Goal: Transaction & Acquisition: Purchase product/service

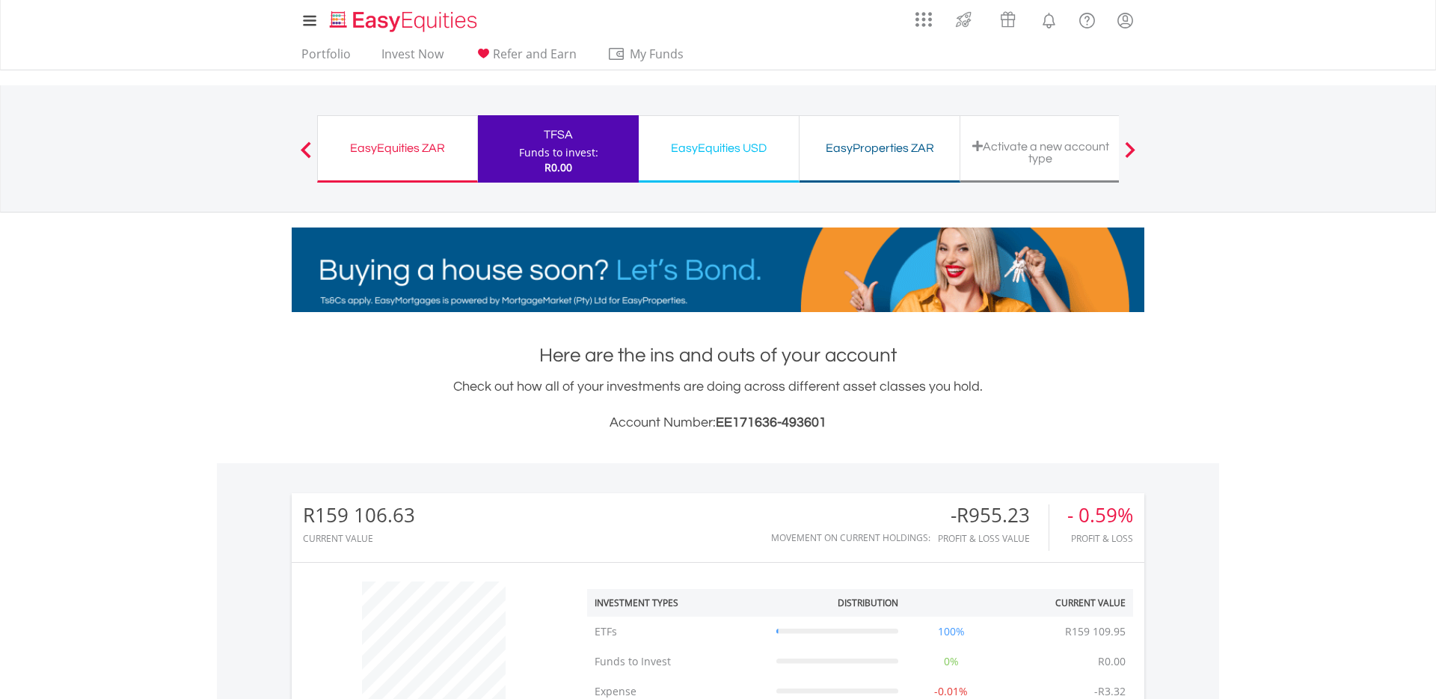
scroll to position [144, 284]
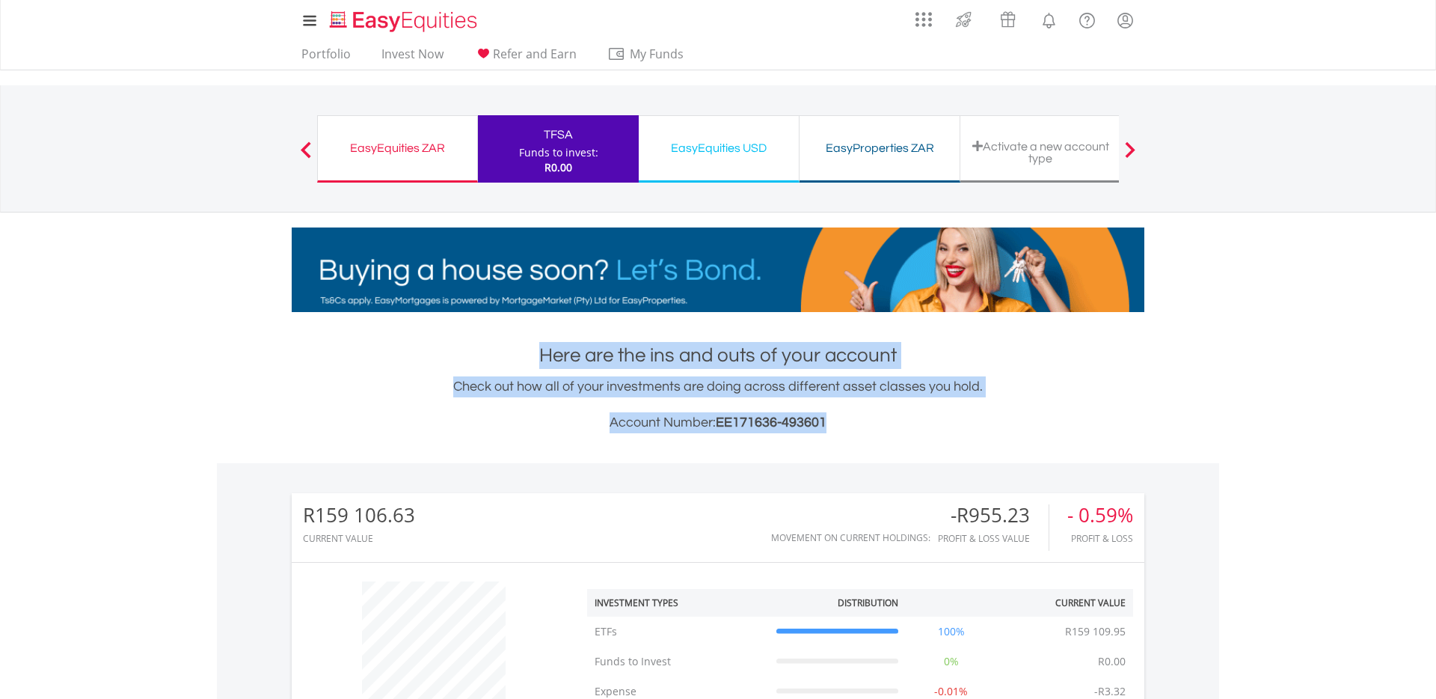
drag, startPoint x: 847, startPoint y: 416, endPoint x: 480, endPoint y: 351, distance: 372.9
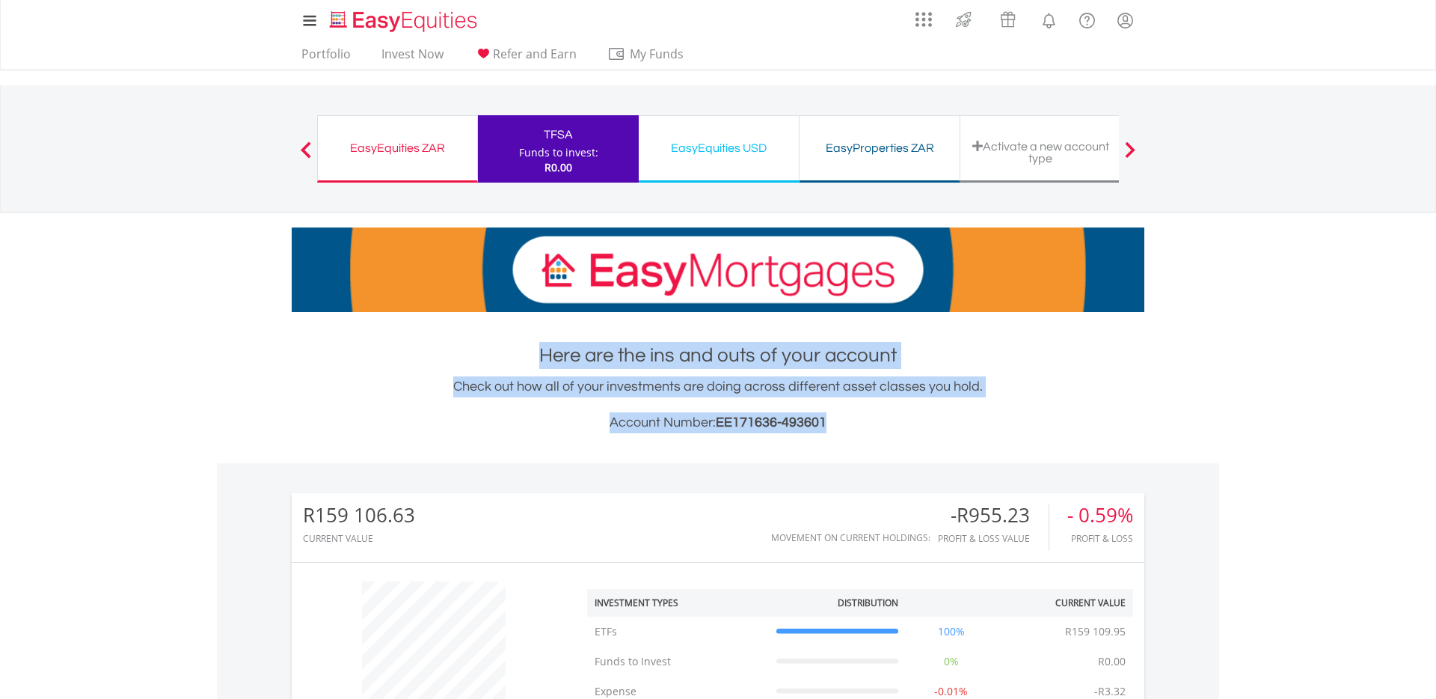
click at [479, 349] on div "Here are the ins and outs of your account Check out how all of your investments…" at bounding box center [718, 387] width 853 height 91
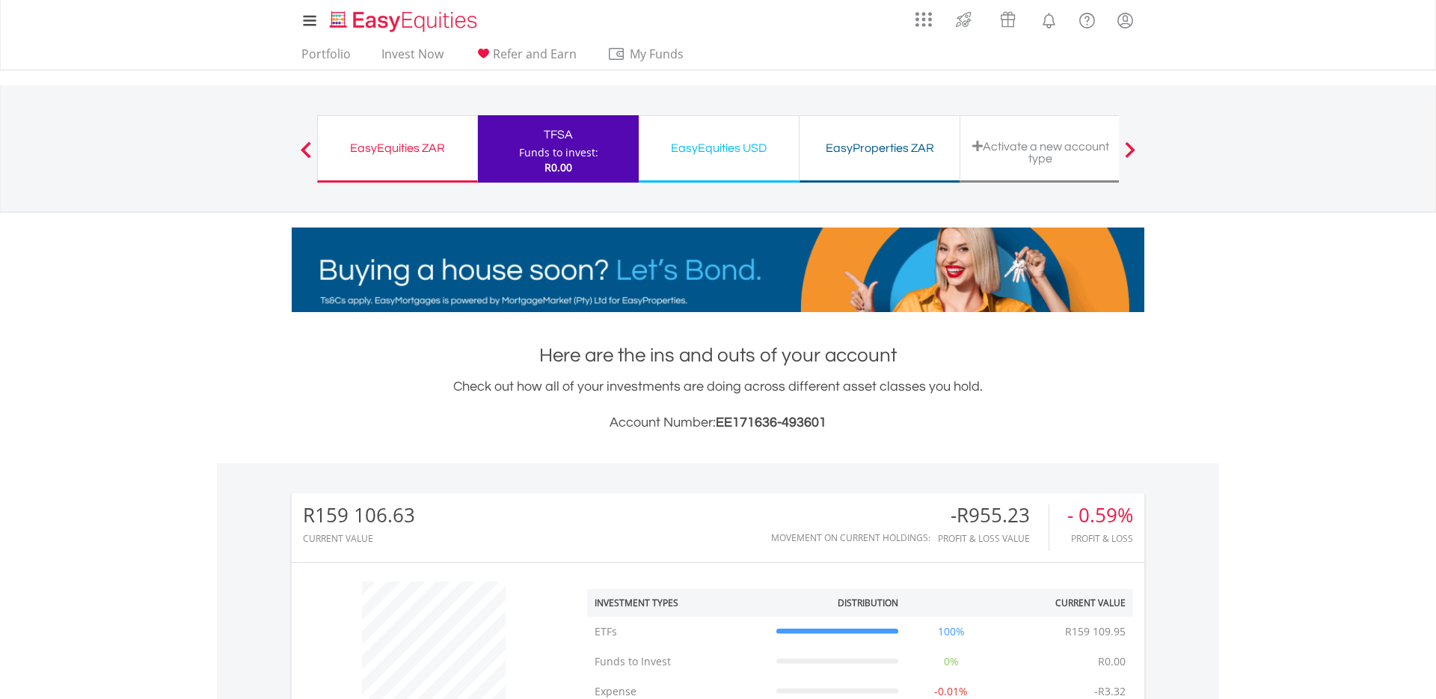
click at [479, 352] on h1 "Here are the ins and outs of your account" at bounding box center [718, 355] width 853 height 27
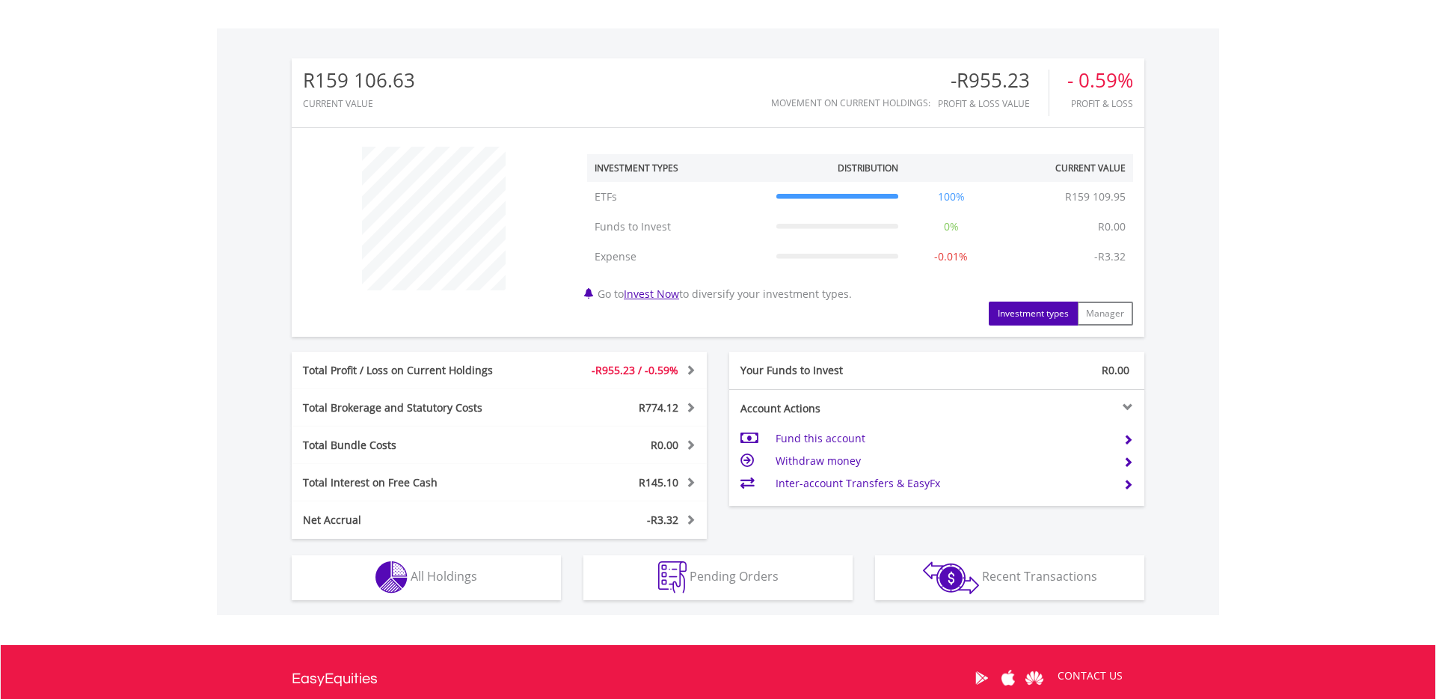
scroll to position [597, 0]
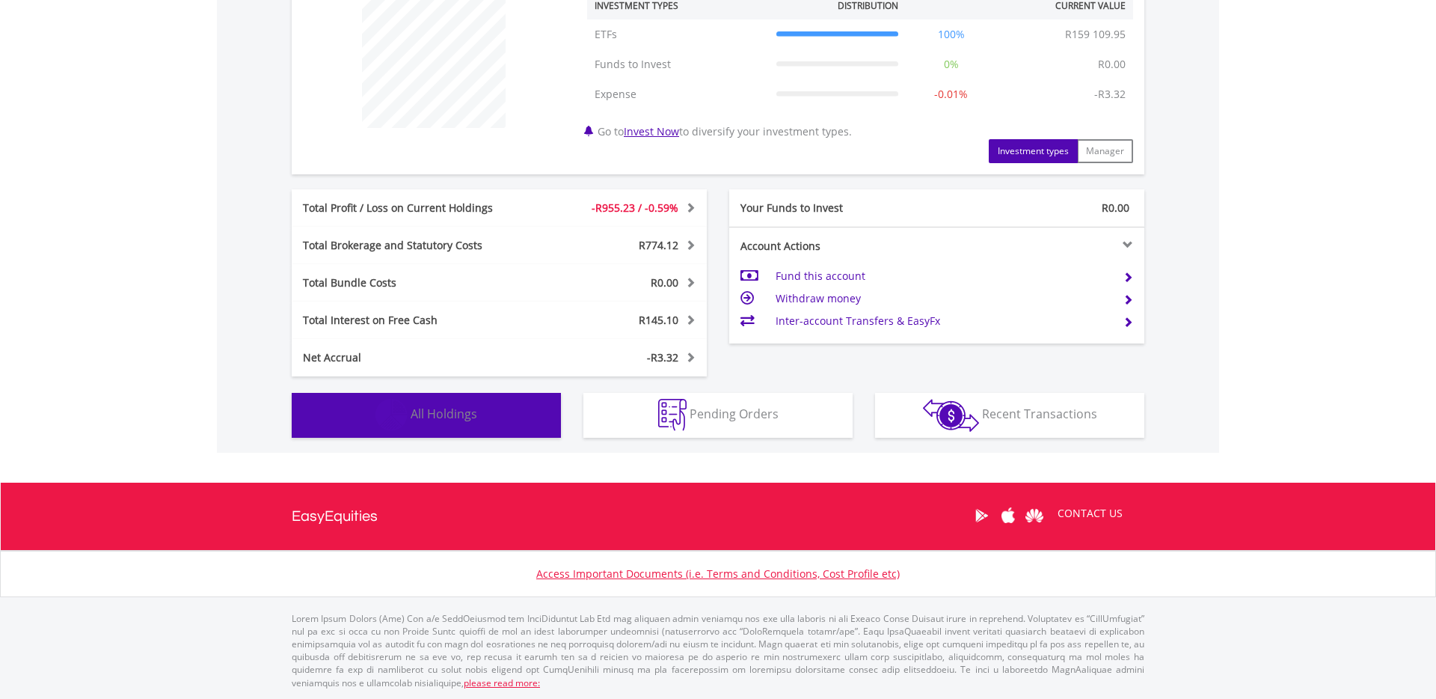
click at [496, 433] on button "Holdings All Holdings" at bounding box center [426, 415] width 269 height 45
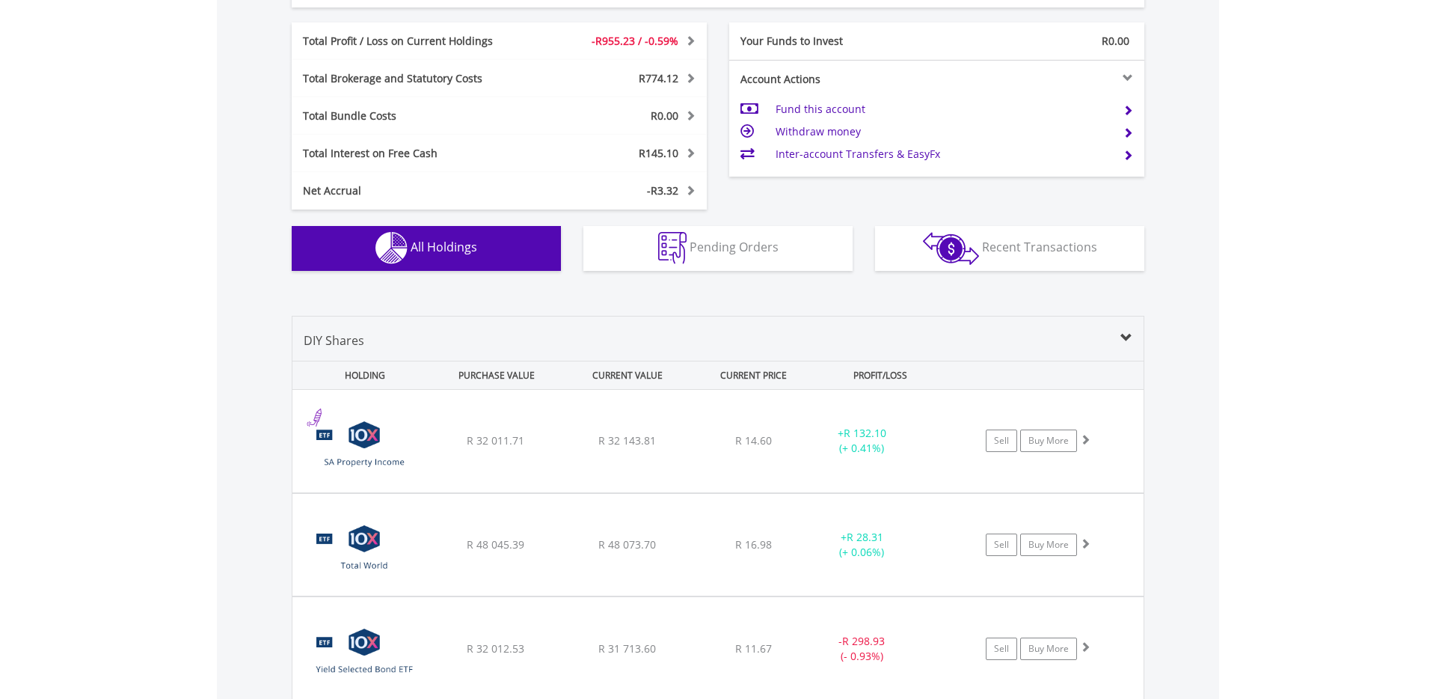
scroll to position [1079, 0]
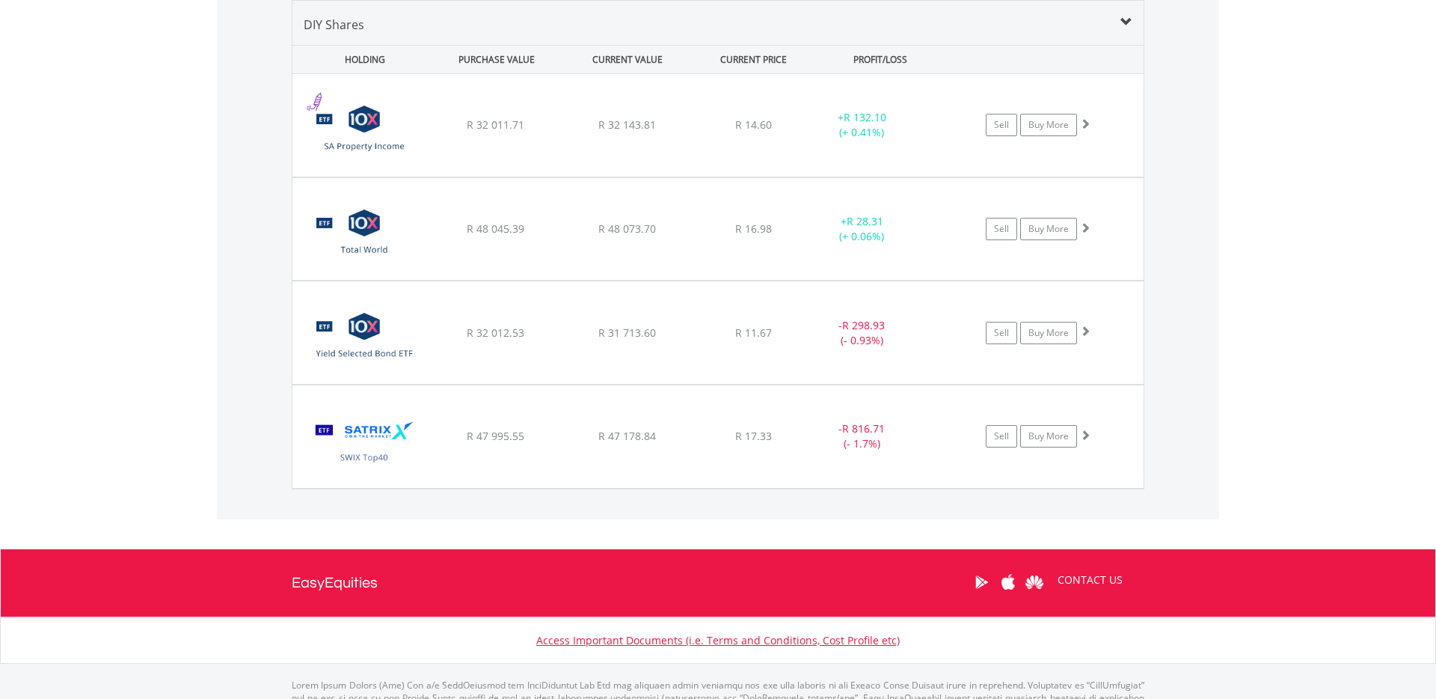
click at [892, 348] on div "- R 816.71 (- 1.7%)" at bounding box center [862, 333] width 113 height 30
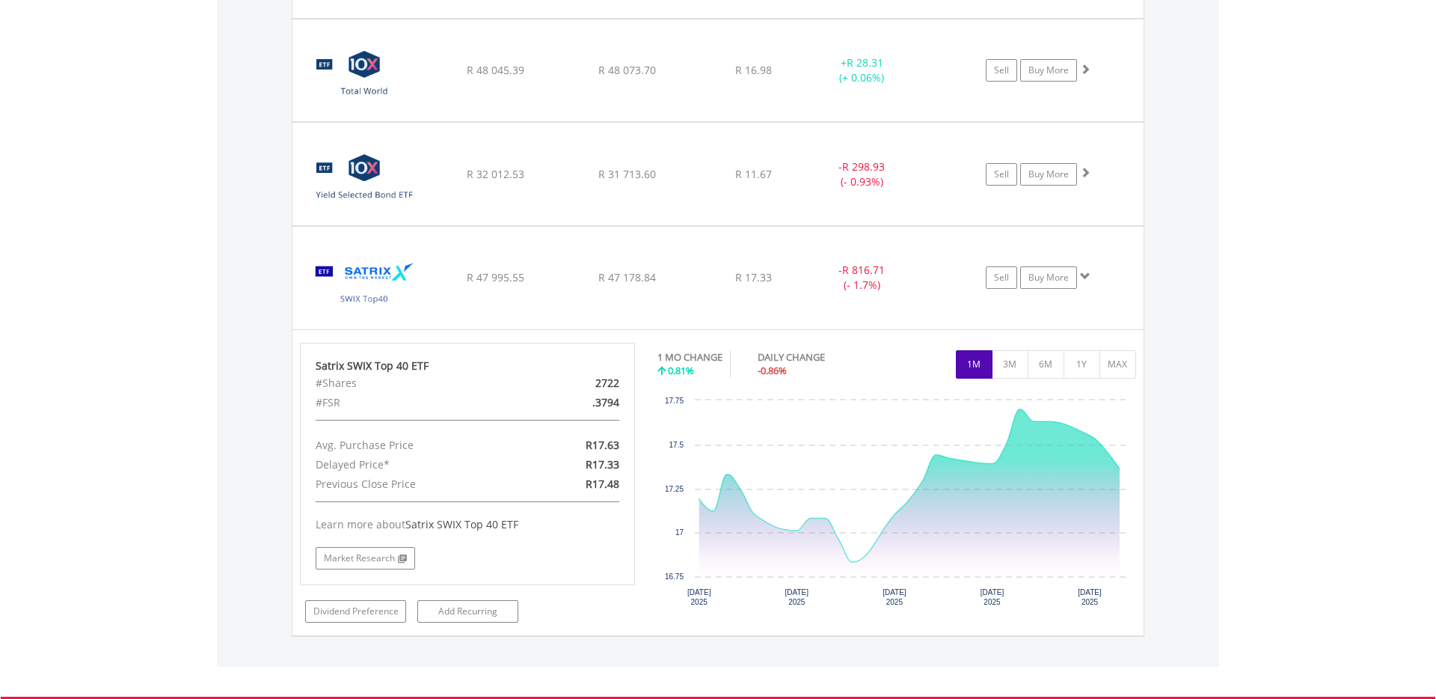
scroll to position [1249, 0]
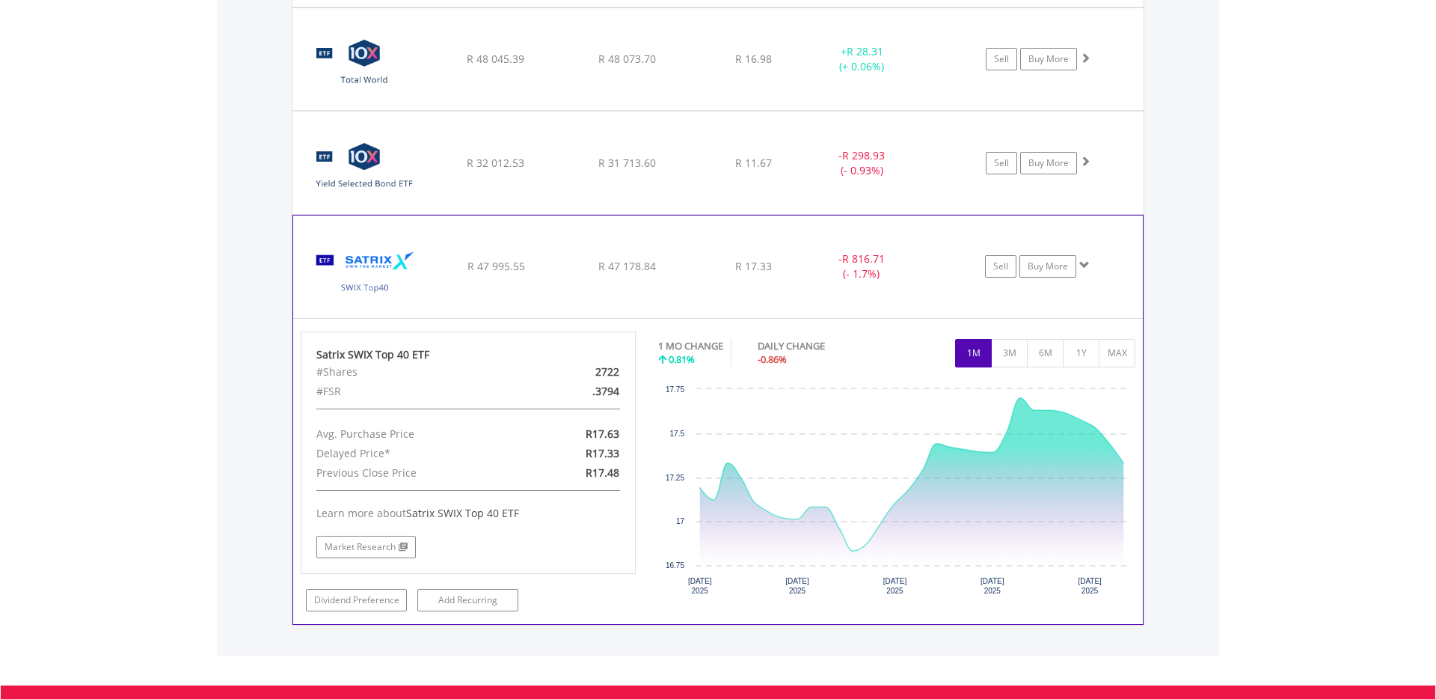
click at [365, 357] on div "Satrix SWIX Top 40 ETF" at bounding box center [468, 354] width 304 height 15
click at [419, 353] on div "Satrix SWIX Top 40 ETF" at bounding box center [468, 354] width 304 height 15
drag, startPoint x: 392, startPoint y: 357, endPoint x: 328, endPoint y: 358, distance: 64.3
click at [328, 358] on div "Satrix SWIX Top 40 ETF" at bounding box center [468, 354] width 304 height 15
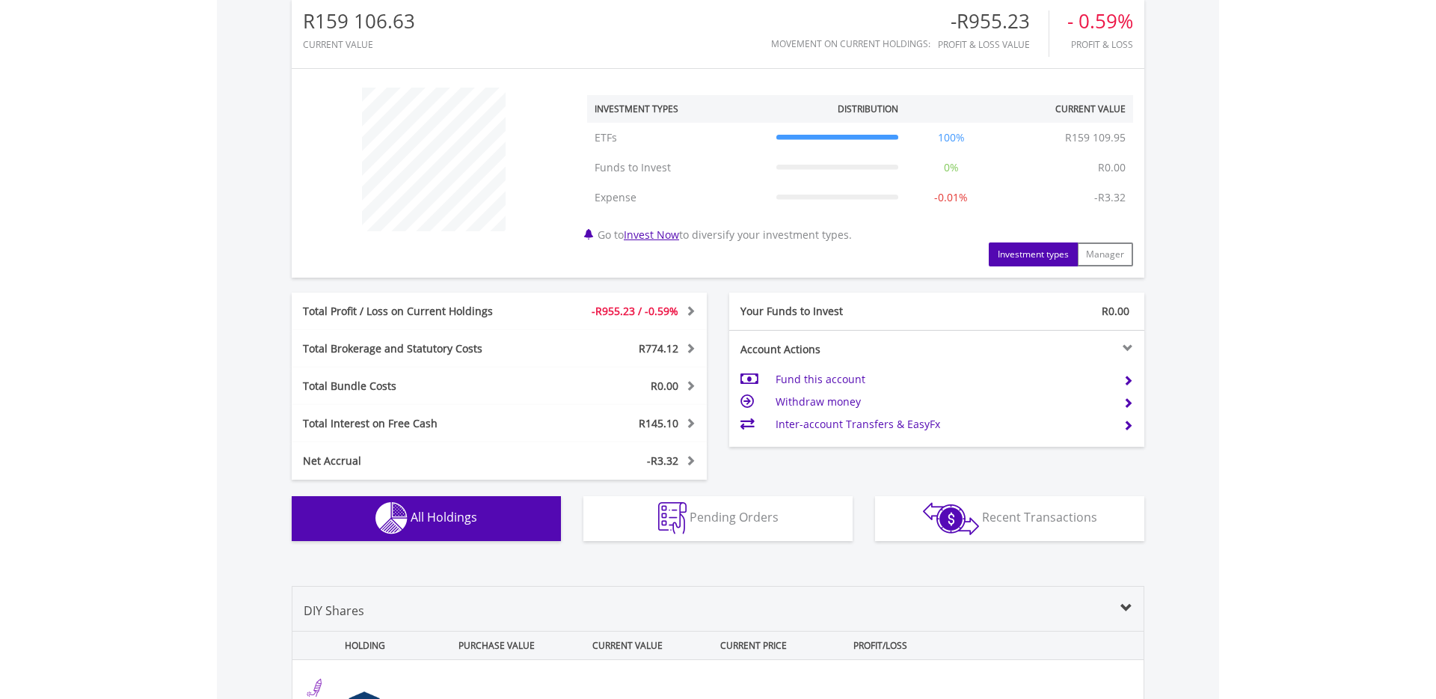
scroll to position [38, 0]
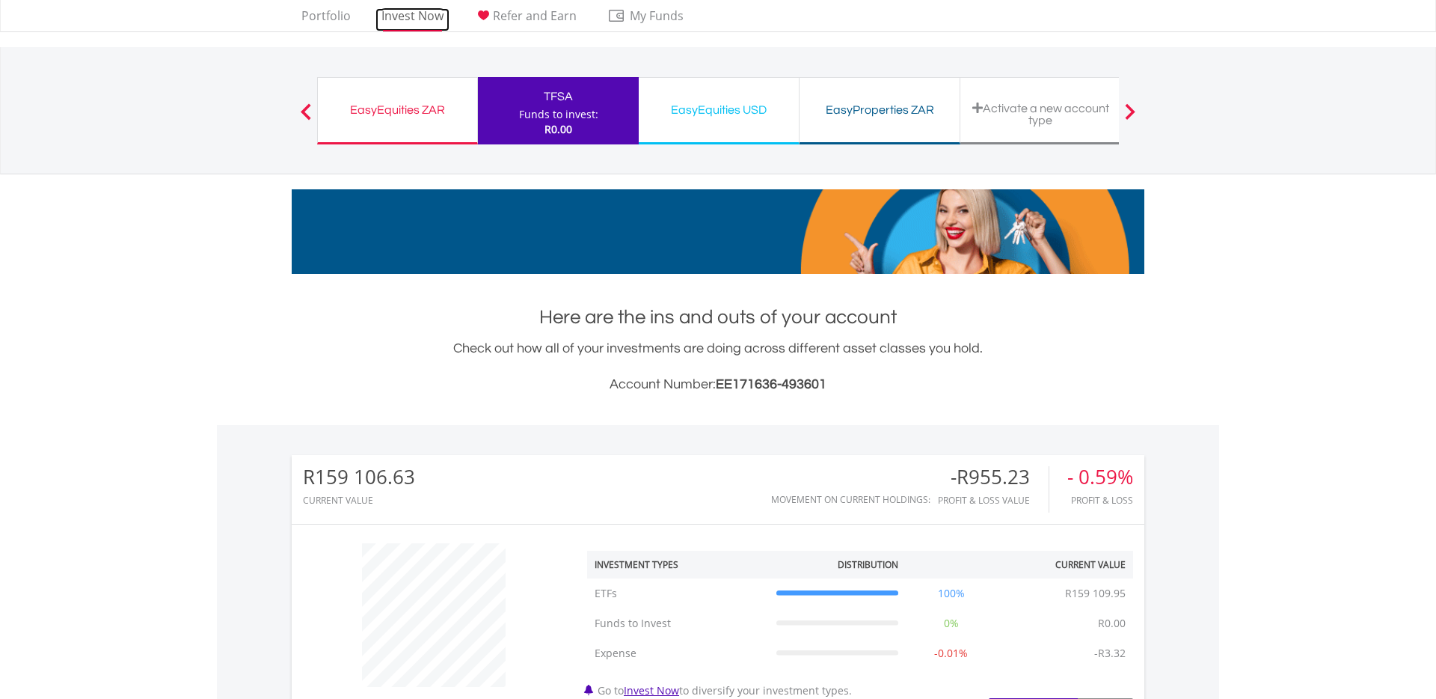
click at [413, 14] on link "Invest Now" at bounding box center [412, 19] width 74 height 23
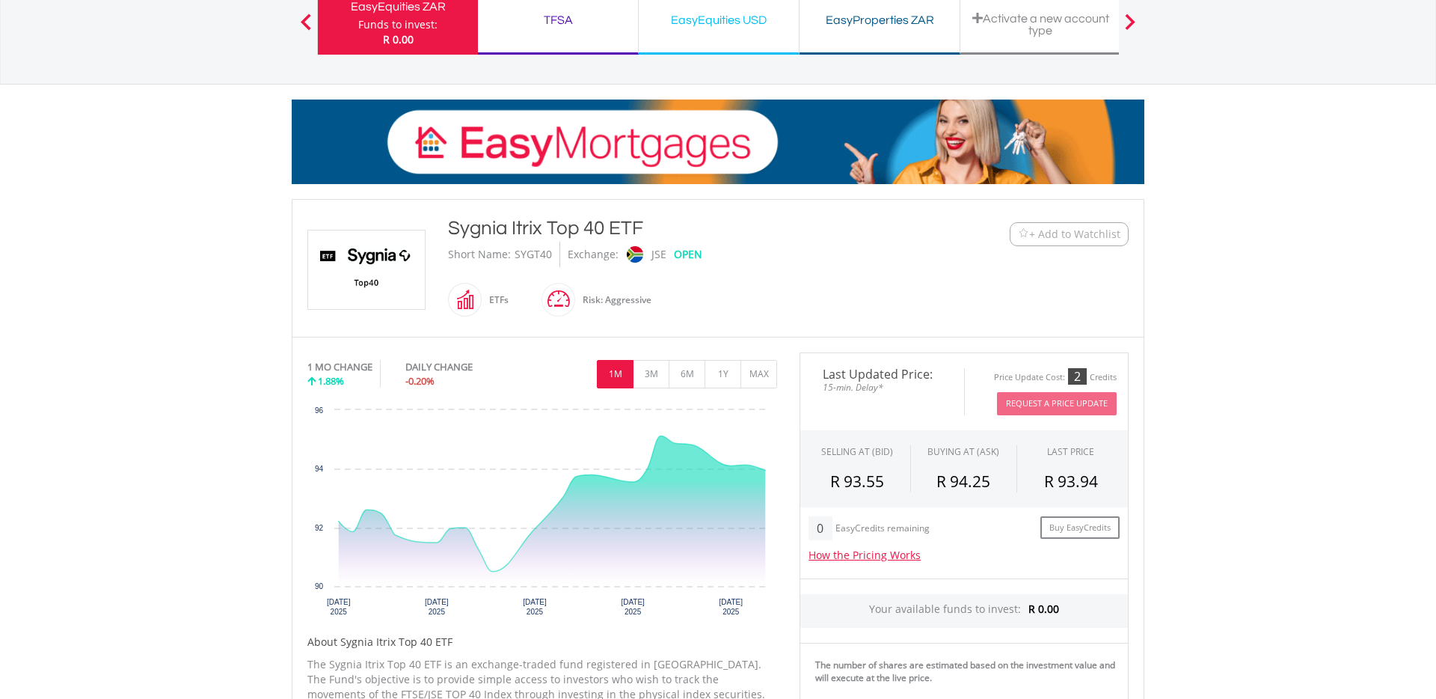
scroll to position [304, 0]
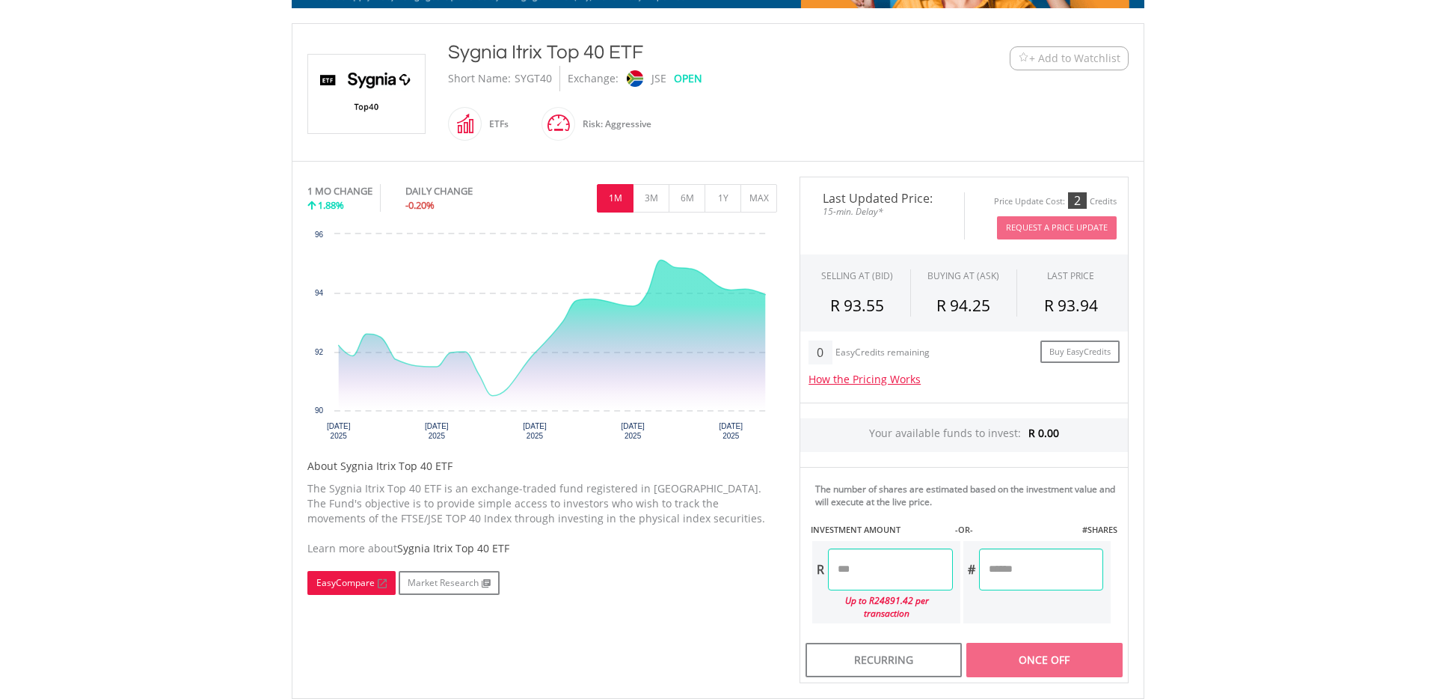
click at [355, 586] on link "EasyCompare" at bounding box center [351, 583] width 88 height 24
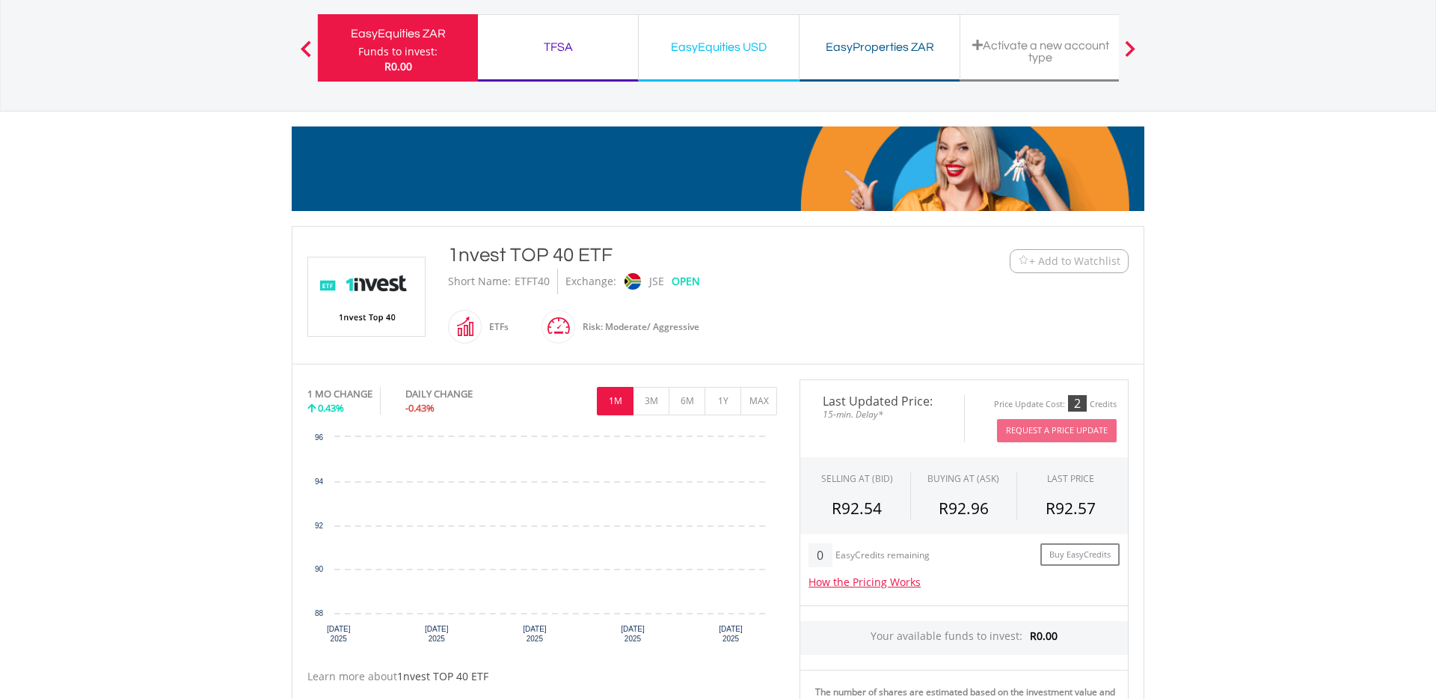
scroll to position [157, 0]
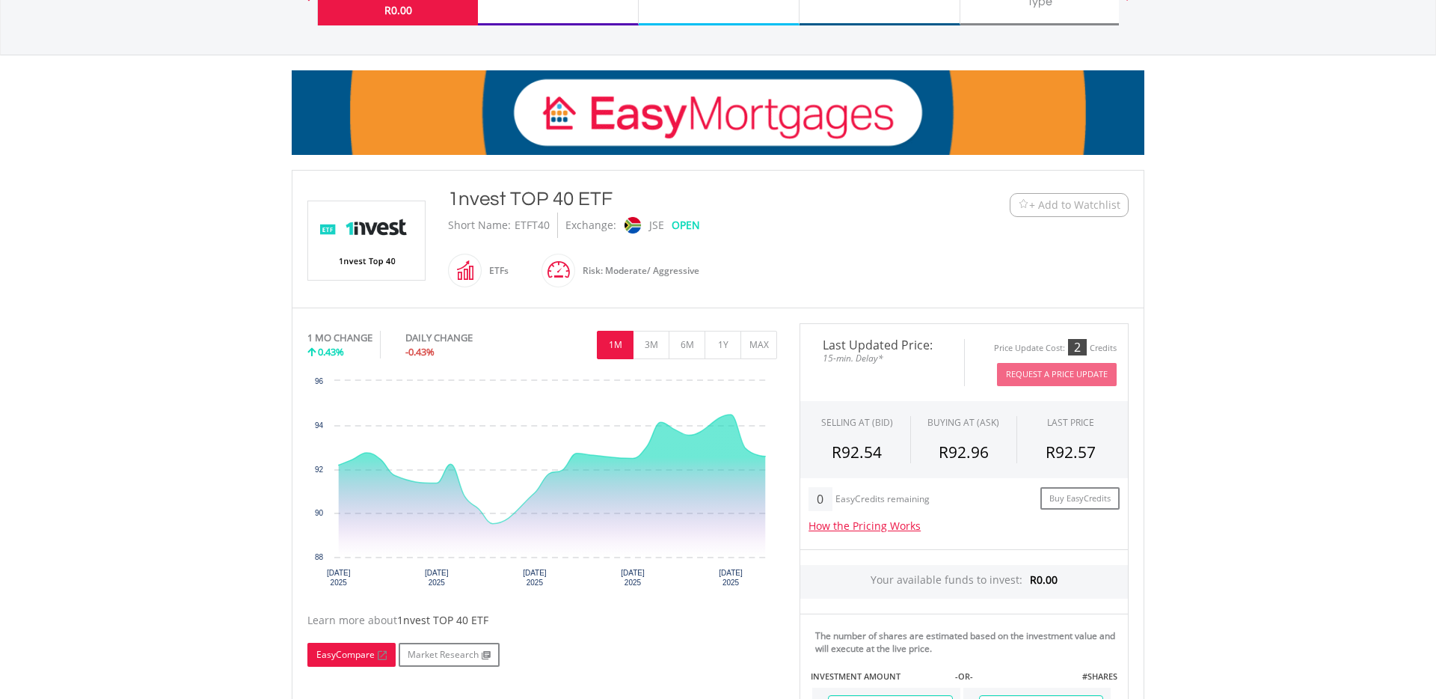
click at [343, 660] on link "EasyCompare" at bounding box center [351, 654] width 88 height 24
